Goal: Find specific page/section: Find specific page/section

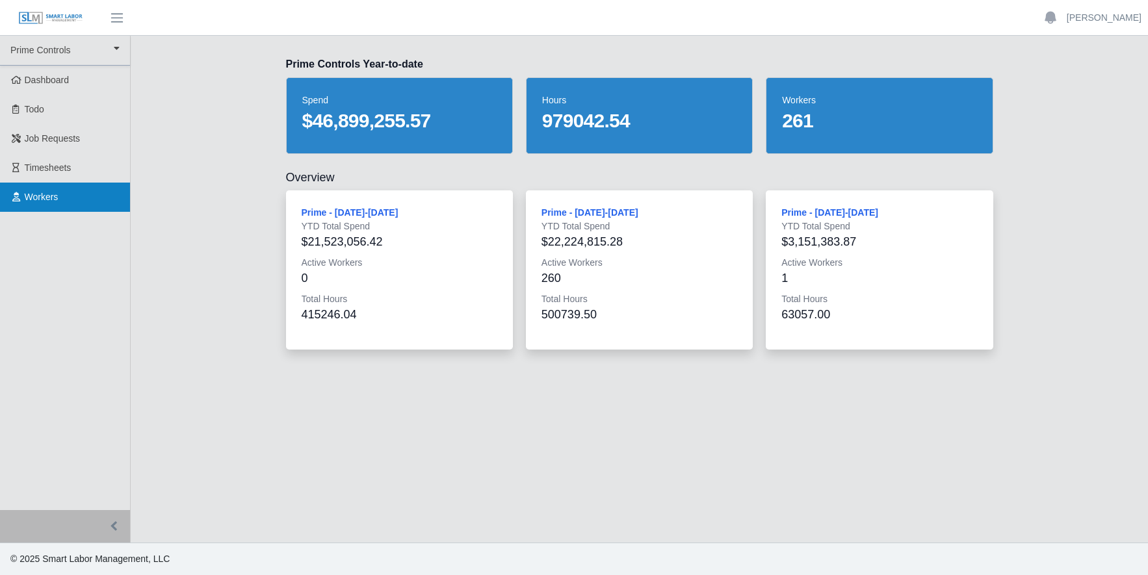
click at [36, 198] on span "Workers" at bounding box center [42, 197] width 34 height 10
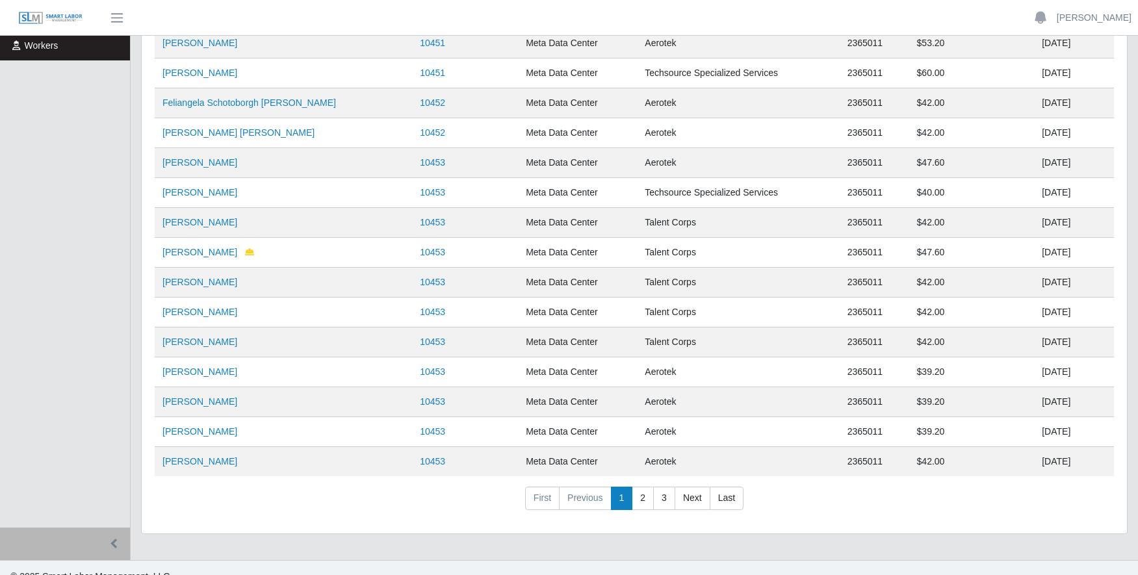
scroll to position [169, 0]
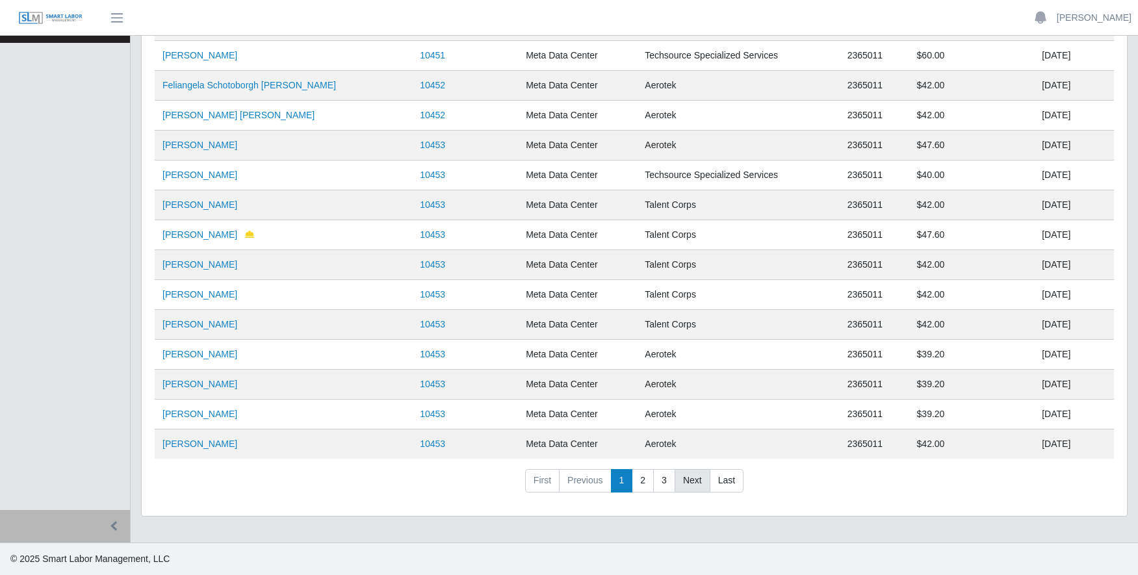
click at [689, 479] on link "Next" at bounding box center [693, 480] width 36 height 23
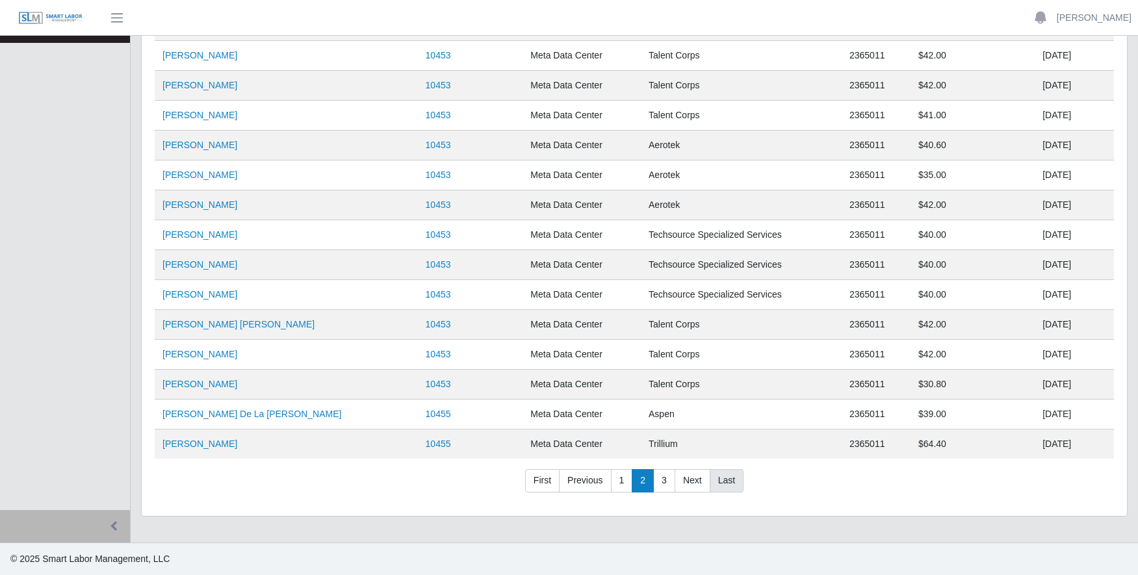
click at [717, 479] on link "Last" at bounding box center [727, 480] width 34 height 23
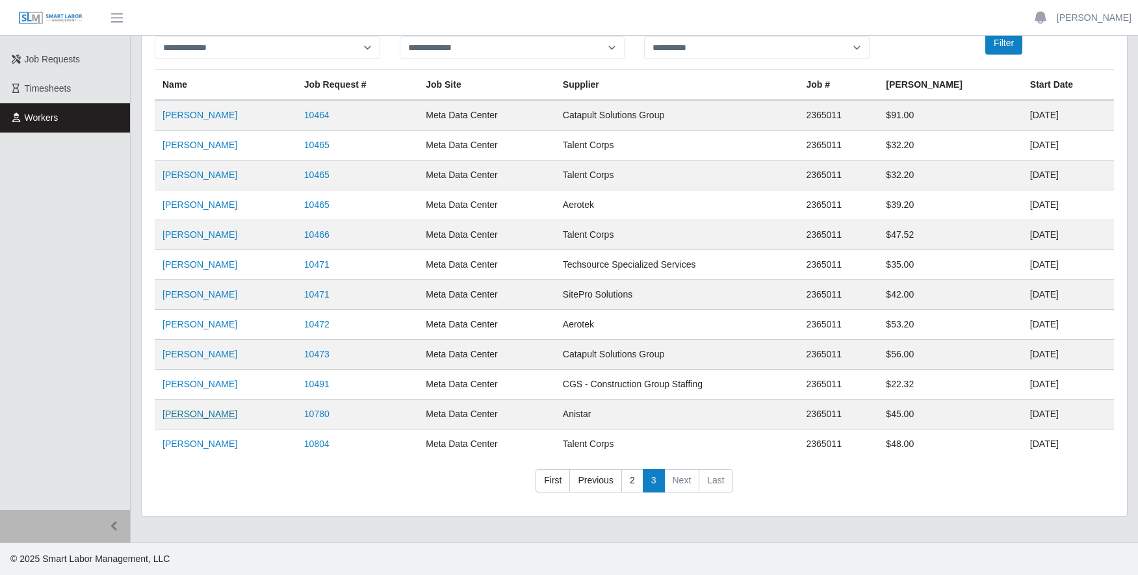
click at [173, 415] on link "[PERSON_NAME]" at bounding box center [200, 414] width 75 height 10
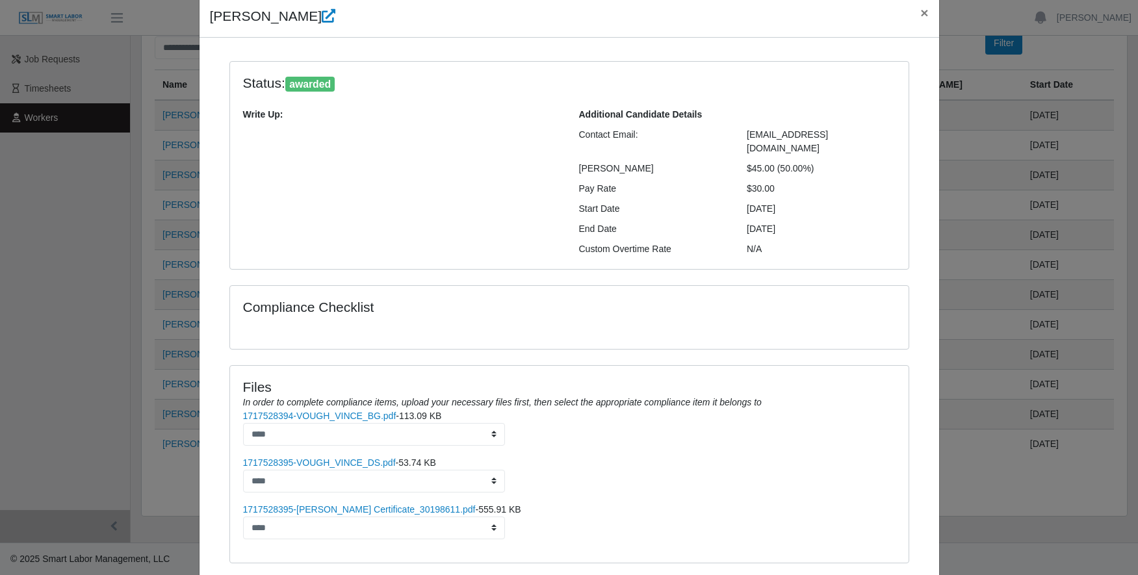
scroll to position [120, 0]
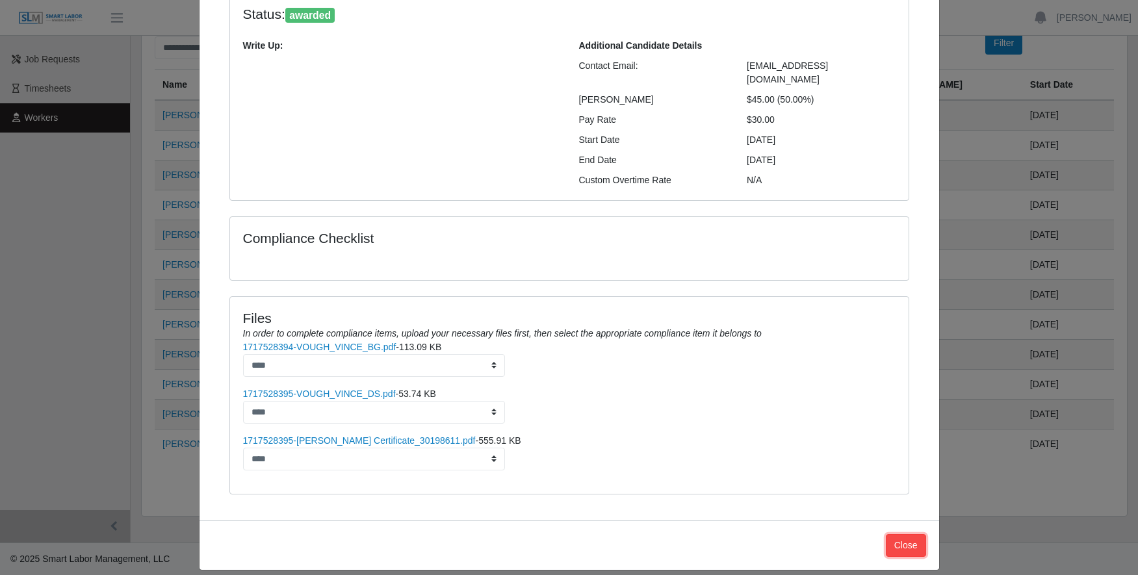
click at [907, 534] on button "Close" at bounding box center [906, 545] width 40 height 23
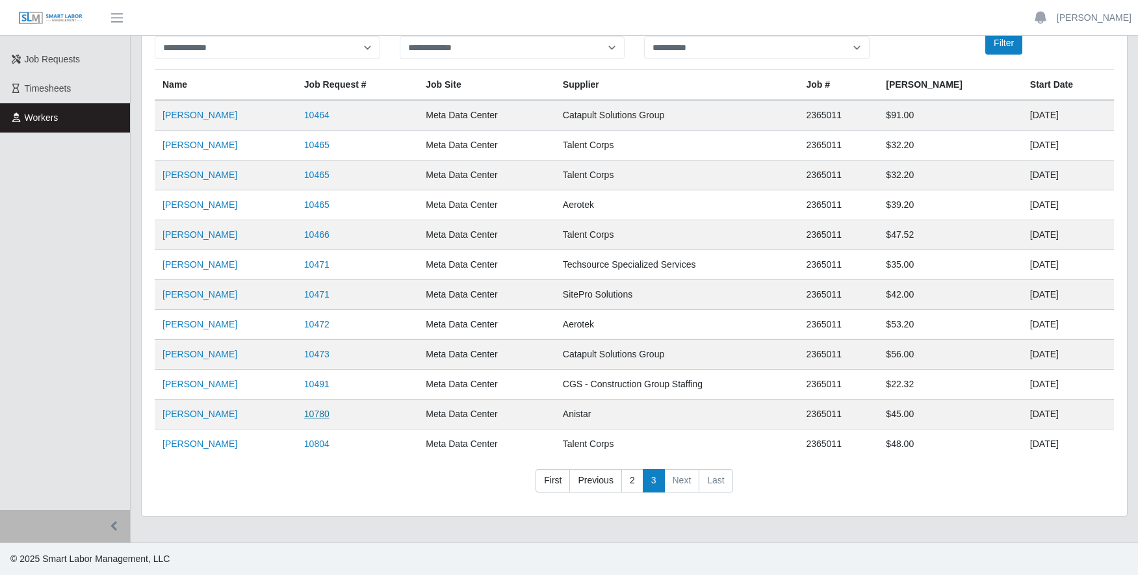
click at [325, 417] on link "10780" at bounding box center [316, 414] width 25 height 10
